Goal: Task Accomplishment & Management: Use online tool/utility

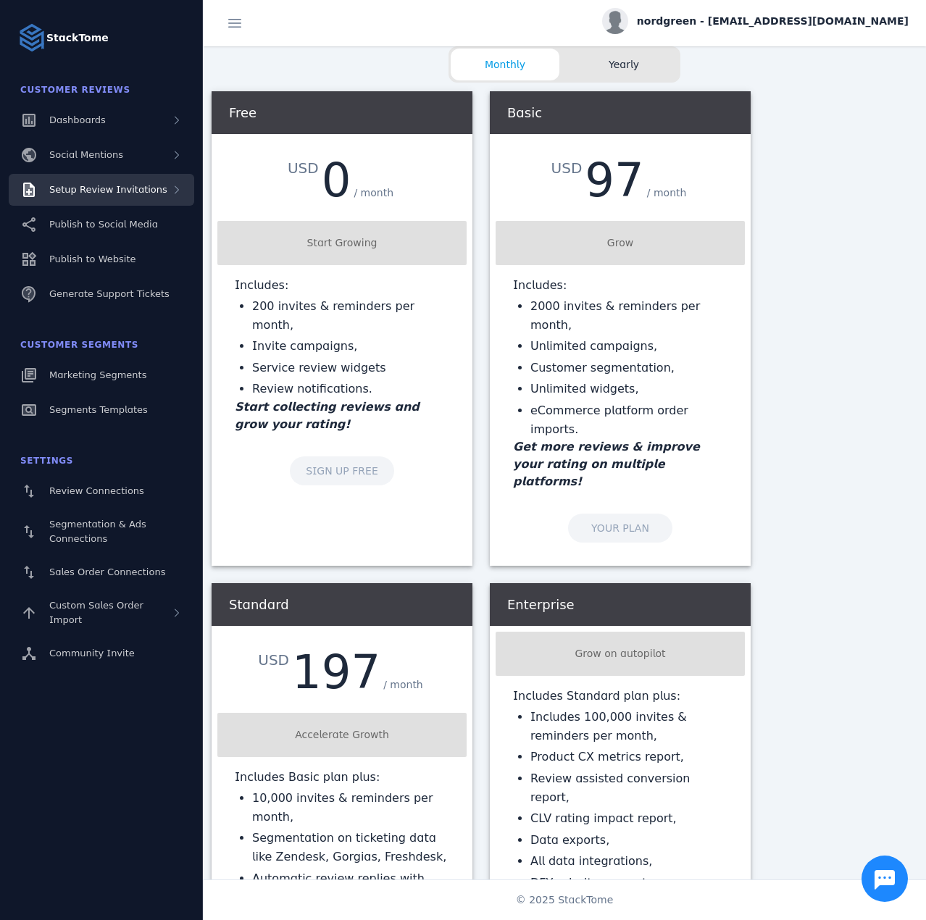
click at [132, 199] on div "Setup Review Invitations" at bounding box center [101, 190] width 185 height 32
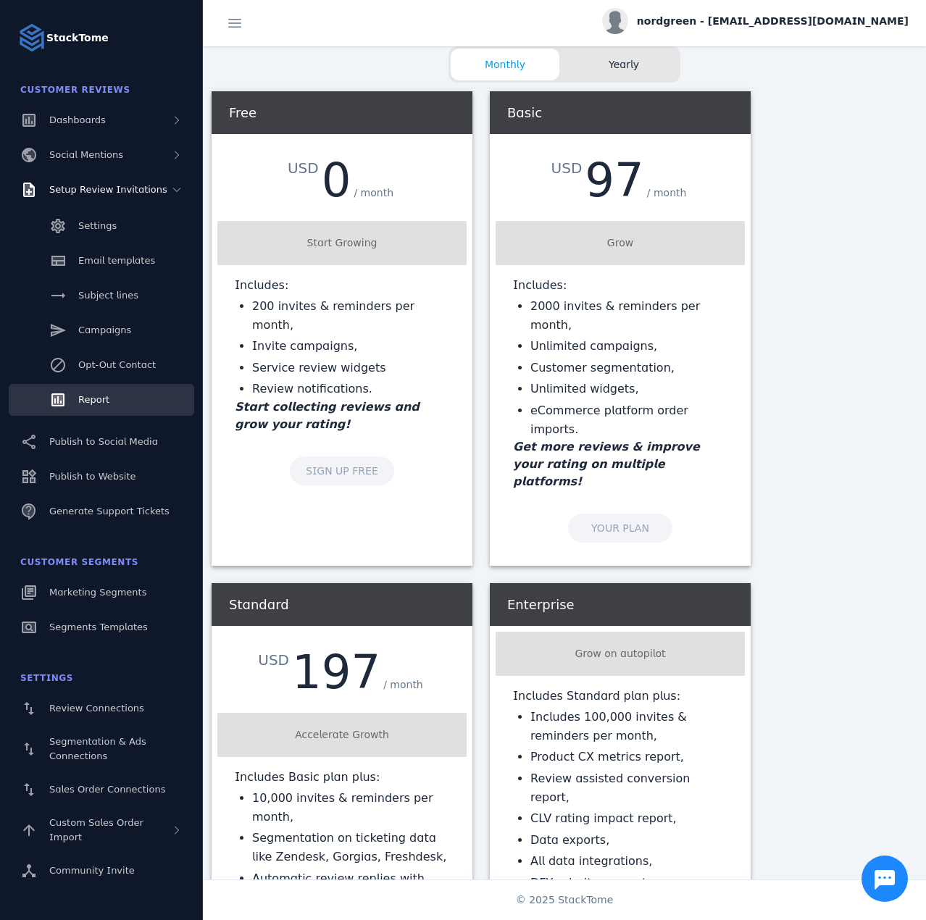
click at [116, 402] on link "Report" at bounding box center [101, 400] width 185 height 32
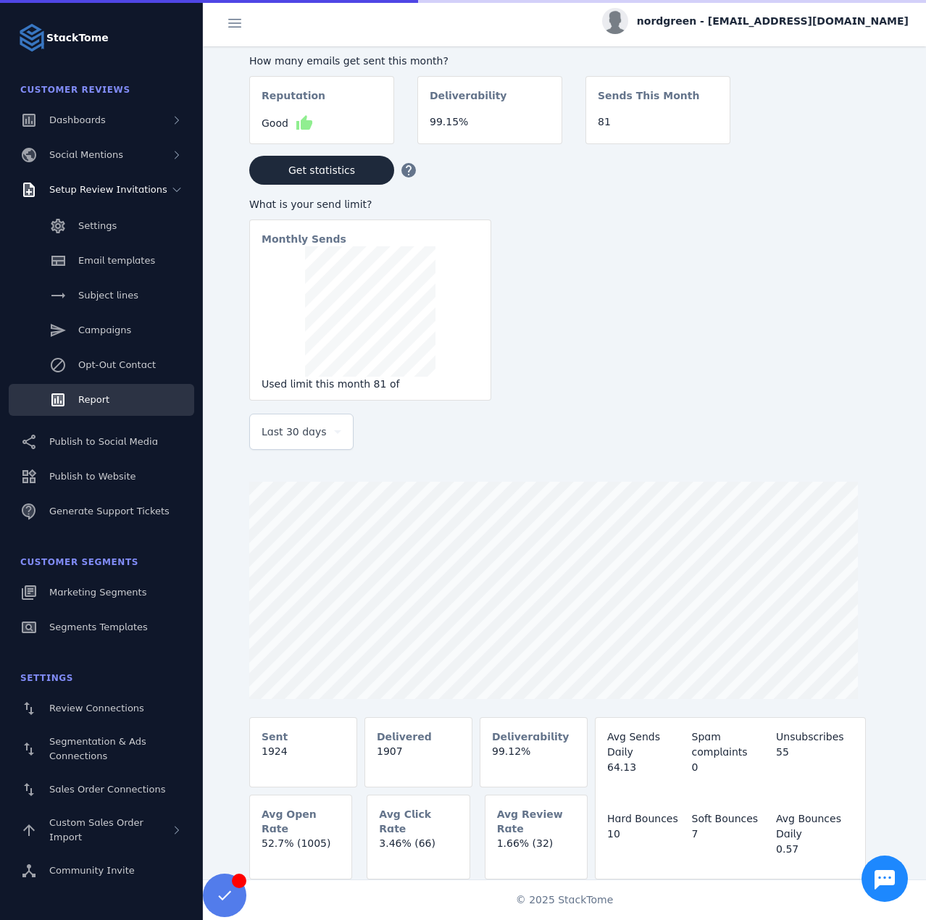
click at [327, 427] on div "Last 30 days" at bounding box center [295, 431] width 67 height 17
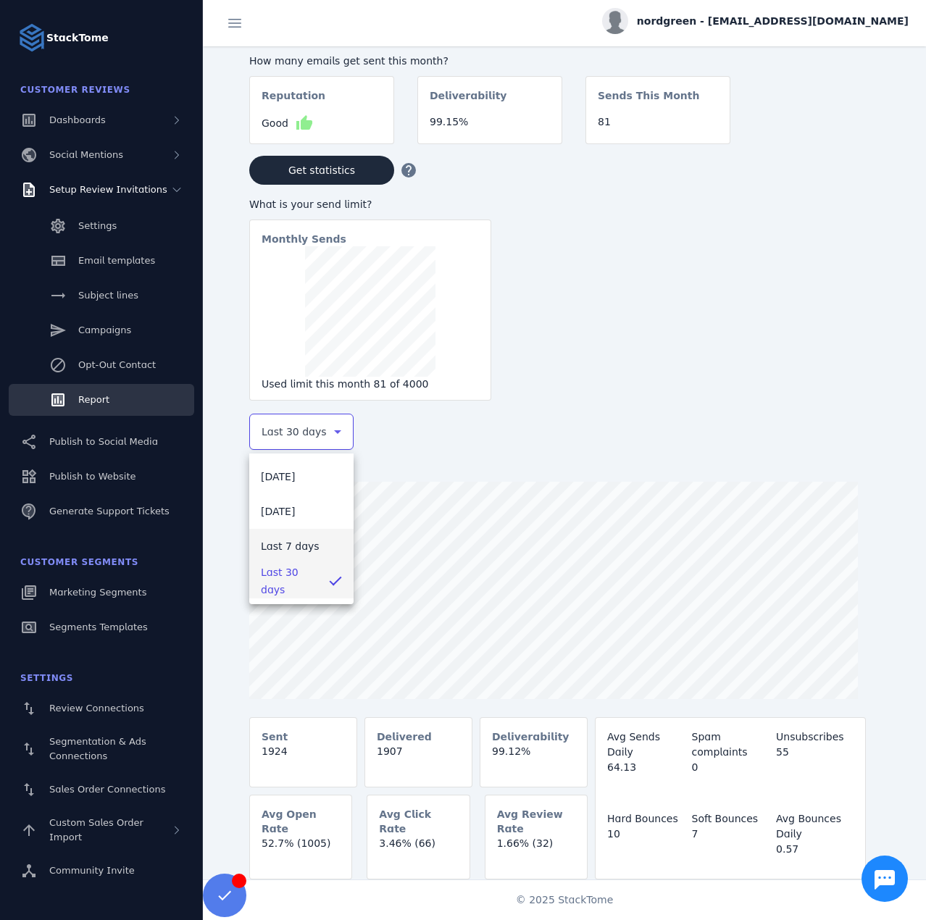
click at [286, 546] on span "Last 7 days" at bounding box center [290, 546] width 59 height 17
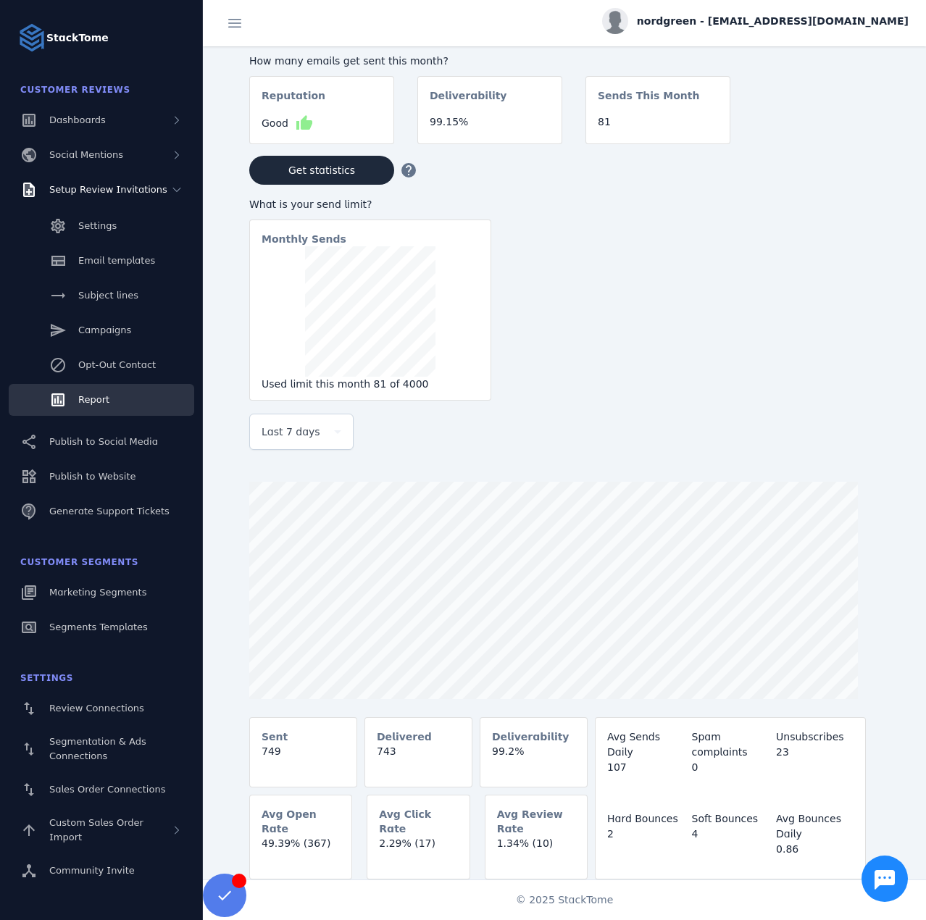
drag, startPoint x: 801, startPoint y: 20, endPoint x: 805, endPoint y: 30, distance: 11.0
click at [801, 20] on span "nordgreen - [EMAIL_ADDRESS][DOMAIN_NAME]" at bounding box center [773, 21] width 272 height 15
click at [862, 143] on span "Sign out" at bounding box center [863, 139] width 42 height 17
